Goal: Transaction & Acquisition: Purchase product/service

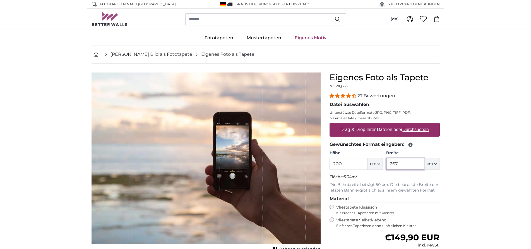
drag, startPoint x: 407, startPoint y: 164, endPoint x: 386, endPoint y: 163, distance: 20.9
click at [386, 163] on input "267" at bounding box center [405, 164] width 38 height 12
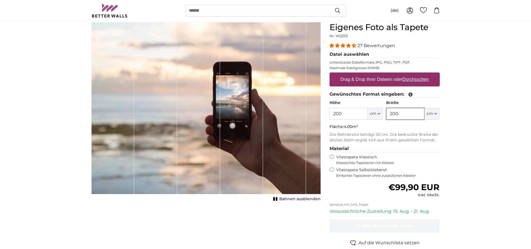
scroll to position [28, 0]
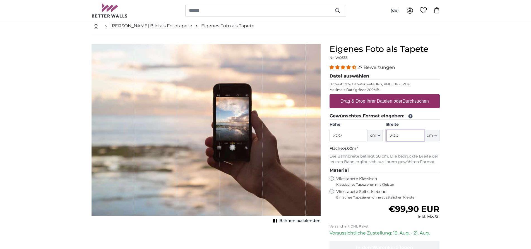
type input "200"
click at [413, 101] on u "Durchsuchen" at bounding box center [415, 101] width 26 height 5
click at [413, 96] on input "Drag & Drop Ihrer Dateien oder Durchsuchen" at bounding box center [384, 95] width 110 height 2
type input "**********"
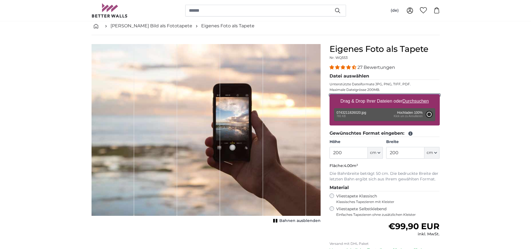
type input "199"
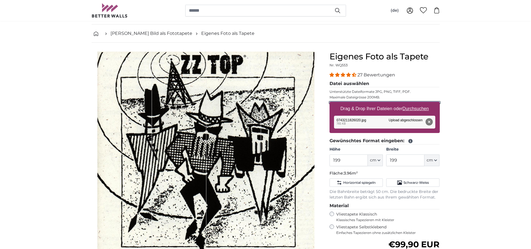
scroll to position [85, 0]
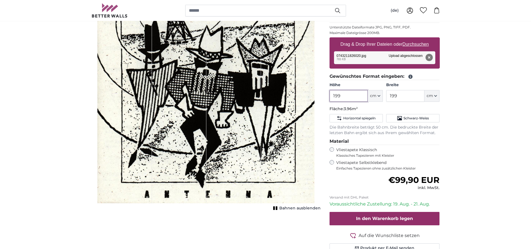
drag, startPoint x: 351, startPoint y: 96, endPoint x: 299, endPoint y: 94, distance: 52.2
click at [329, 94] on input "199" at bounding box center [348, 96] width 38 height 12
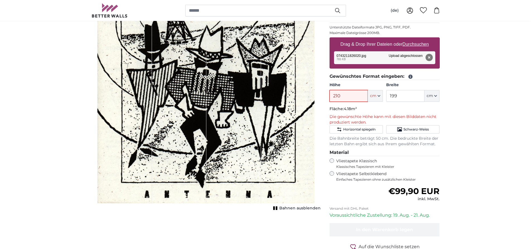
type input "210"
drag, startPoint x: 407, startPoint y: 96, endPoint x: 371, endPoint y: 90, distance: 36.1
click at [386, 90] on input "199" at bounding box center [405, 96] width 38 height 12
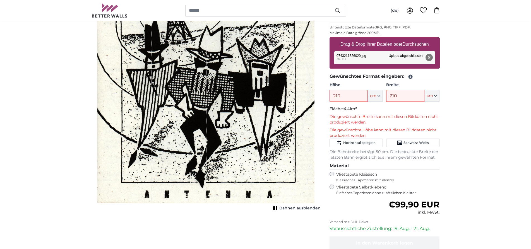
type input "210"
drag, startPoint x: 348, startPoint y: 95, endPoint x: 310, endPoint y: 94, distance: 38.5
click at [329, 94] on input "210" at bounding box center [348, 96] width 38 height 12
click at [376, 95] on span "cm" at bounding box center [373, 96] width 6 height 6
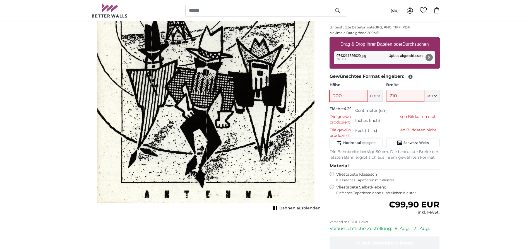
click at [355, 95] on input "200" at bounding box center [348, 96] width 38 height 12
drag, startPoint x: 354, startPoint y: 95, endPoint x: 298, endPoint y: 90, distance: 55.5
click at [329, 90] on input "200" at bounding box center [348, 96] width 38 height 12
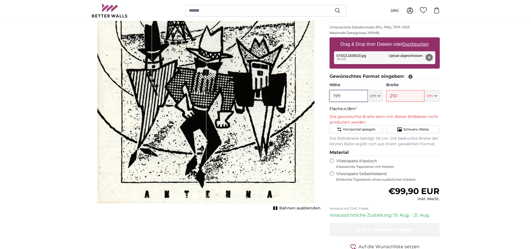
type input "199"
drag, startPoint x: 411, startPoint y: 96, endPoint x: 334, endPoint y: 85, distance: 78.5
click at [386, 90] on input "210" at bounding box center [405, 96] width 38 height 12
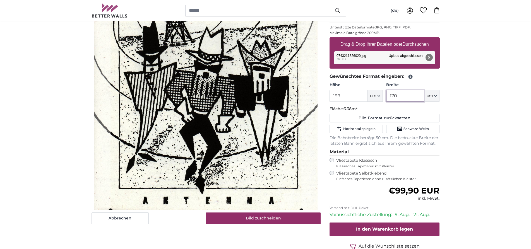
drag, startPoint x: 406, startPoint y: 97, endPoint x: 368, endPoint y: 90, distance: 39.3
click at [386, 90] on input "170" at bounding box center [405, 96] width 38 height 12
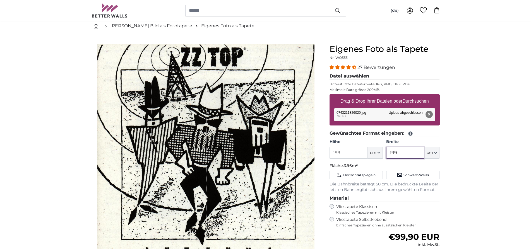
scroll to position [57, 0]
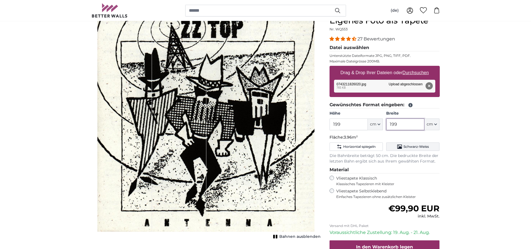
type input "199"
click at [426, 148] on span "Schwarz-Weiss" at bounding box center [415, 146] width 25 height 4
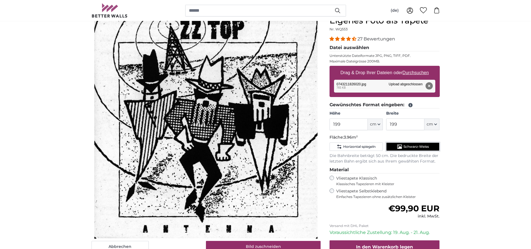
scroll to position [0, 0]
